Goal: Use online tool/utility

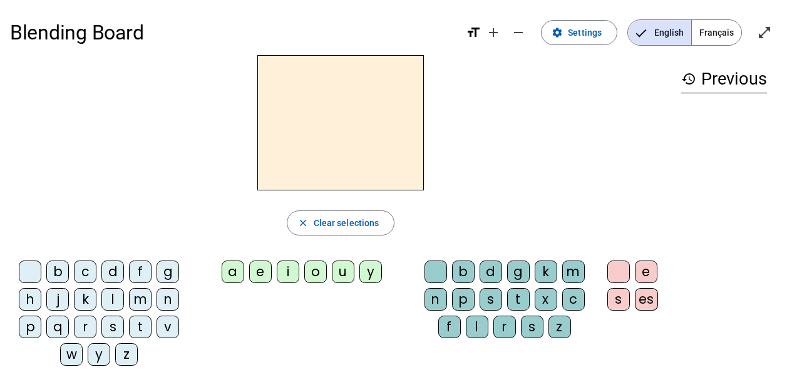
drag, startPoint x: 109, startPoint y: 295, endPoint x: 122, endPoint y: 288, distance: 14.8
click at [110, 294] on div "l" at bounding box center [112, 299] width 23 height 23
click at [232, 275] on div "a" at bounding box center [232, 271] width 23 height 23
click at [571, 293] on div "c" at bounding box center [573, 299] width 23 height 23
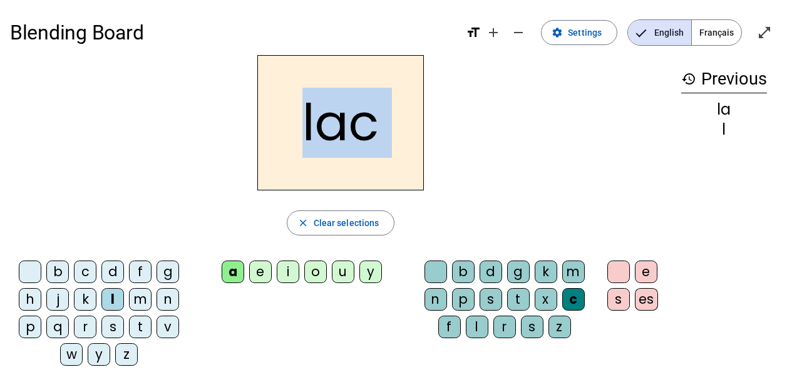
drag, startPoint x: 57, startPoint y: 275, endPoint x: 278, endPoint y: 147, distance: 256.0
click at [278, 147] on div "lac close Clear selections b c d f g h j k l m n p q r s t v w y z a e i o u y …" at bounding box center [340, 215] width 661 height 320
drag, startPoint x: 278, startPoint y: 147, endPoint x: 214, endPoint y: 138, distance: 65.0
click at [210, 144] on div "lac" at bounding box center [340, 122] width 661 height 135
click at [300, 110] on h2 "lac" at bounding box center [340, 122] width 166 height 135
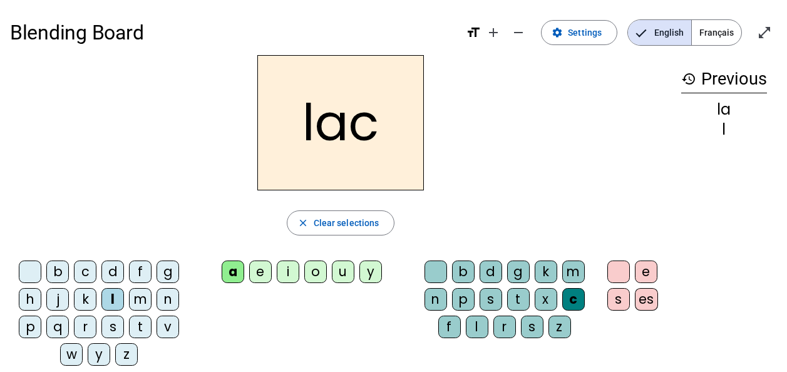
click at [52, 277] on div "b" at bounding box center [57, 271] width 23 height 23
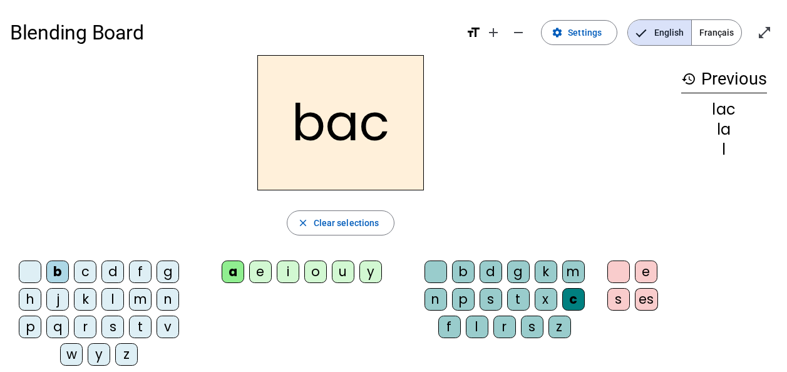
drag, startPoint x: 105, startPoint y: 319, endPoint x: 111, endPoint y: 317, distance: 6.7
click at [110, 317] on div "s" at bounding box center [112, 326] width 23 height 23
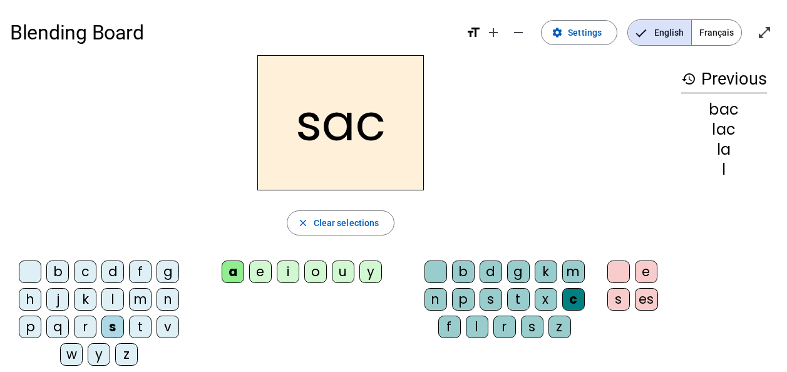
drag, startPoint x: 437, startPoint y: 273, endPoint x: 426, endPoint y: 227, distance: 47.7
click at [437, 260] on div "b d g k m n p s t x c f l r s z" at bounding box center [506, 301] width 183 height 93
click at [444, 277] on div at bounding box center [435, 271] width 23 height 23
